Goal: Find specific page/section: Find specific page/section

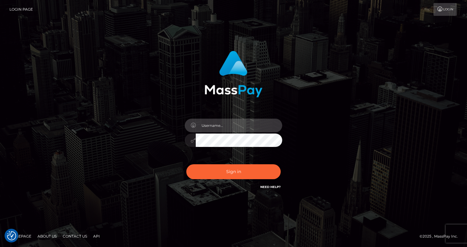
click at [215, 124] on input "text" at bounding box center [239, 126] width 86 height 14
type input "oli.fanvue"
click at [226, 126] on input "text" at bounding box center [239, 126] width 86 height 14
type input "oli.fanvue"
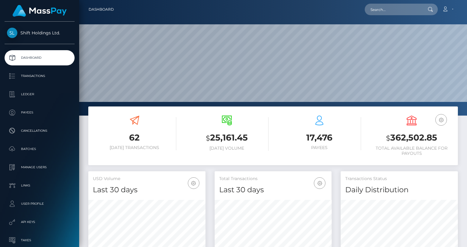
scroll to position [108, 117]
click at [401, 15] on input "text" at bounding box center [392, 10] width 57 height 12
paste input "brahman3311@gmail.com"
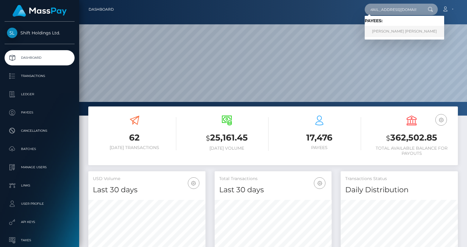
type input "brahman3311@gmail.com"
click at [396, 32] on link "ALBERTO BLAZQUEZ GUZMAN" at bounding box center [403, 31] width 79 height 11
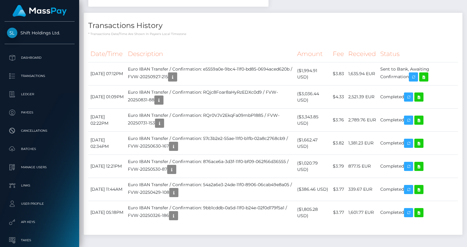
scroll to position [286, 0]
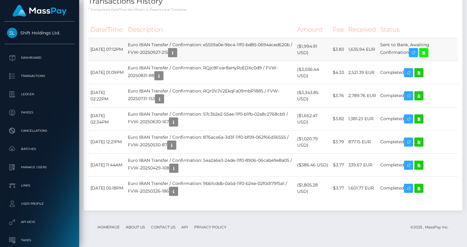
click at [427, 54] on icon at bounding box center [423, 53] width 7 height 8
